Goal: Navigation & Orientation: Find specific page/section

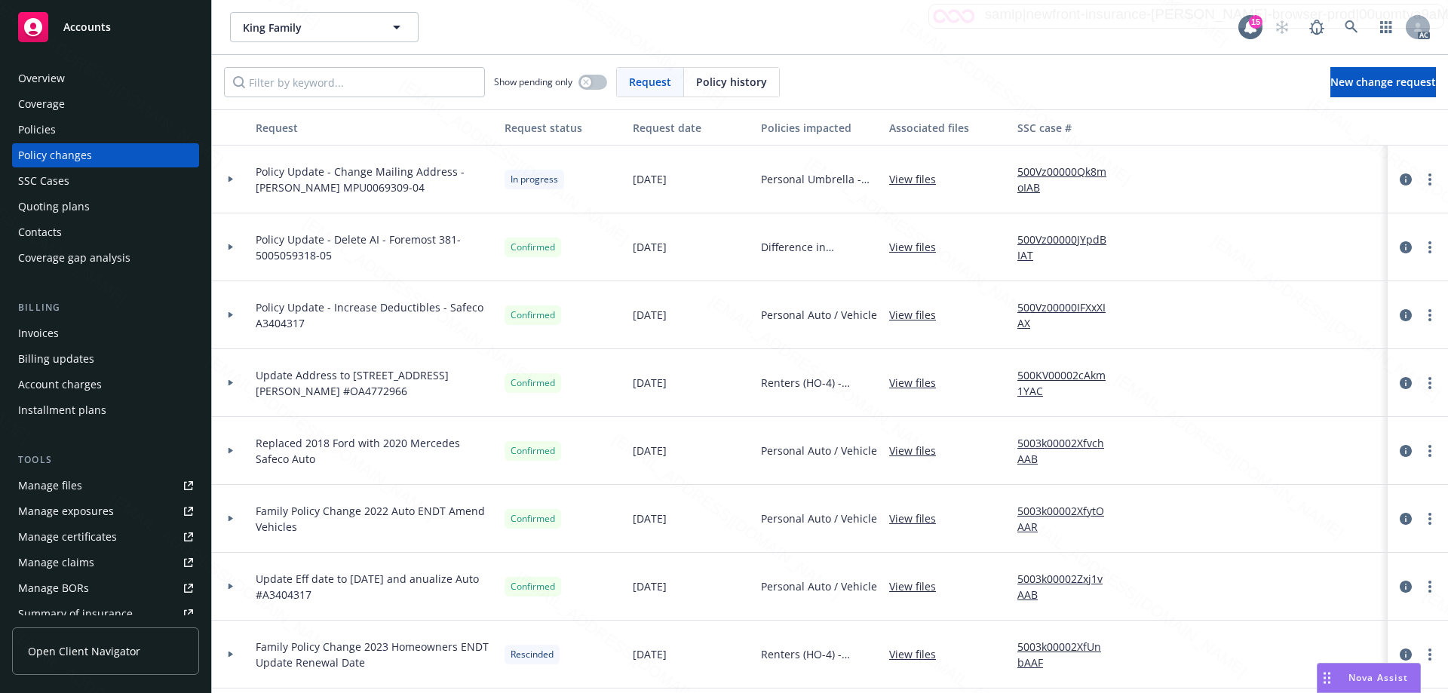
click at [81, 21] on span "Accounts" at bounding box center [86, 27] width 47 height 12
